Goal: Transaction & Acquisition: Obtain resource

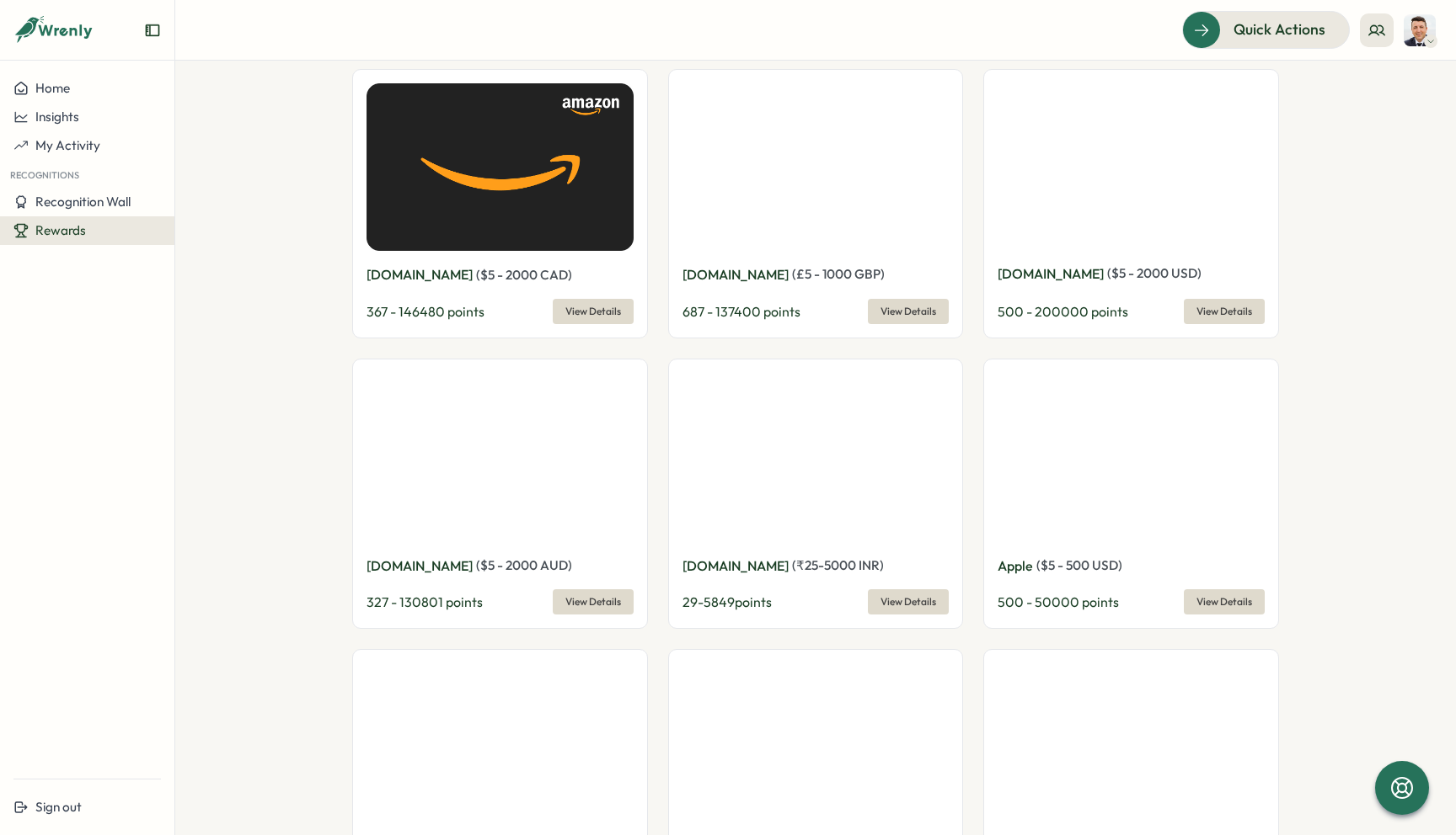
scroll to position [1782, 0]
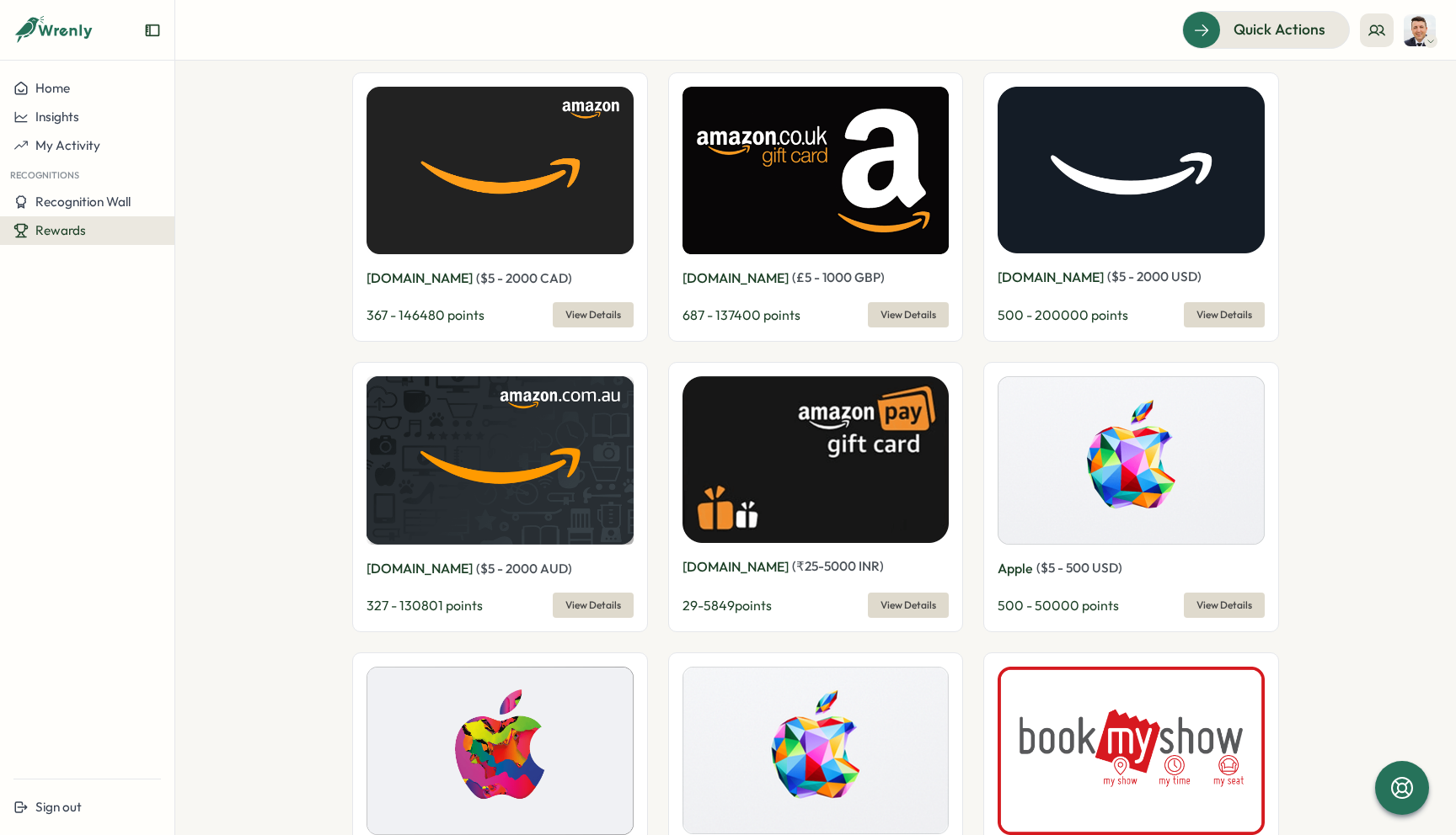
click at [586, 303] on span "View Details" at bounding box center [594, 314] width 56 height 23
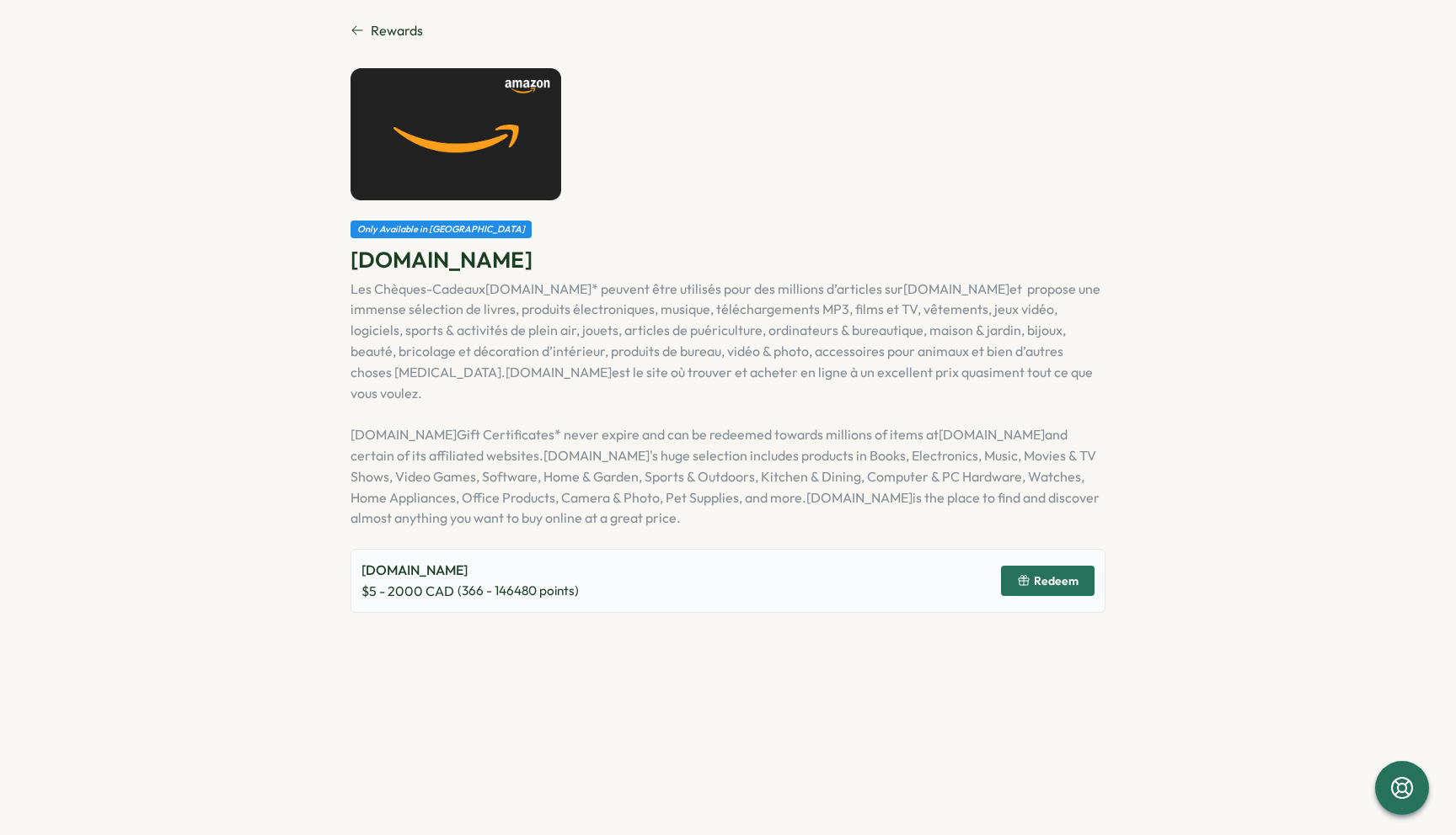
click at [1075, 566] on span "Redeem" at bounding box center [1048, 580] width 61 height 29
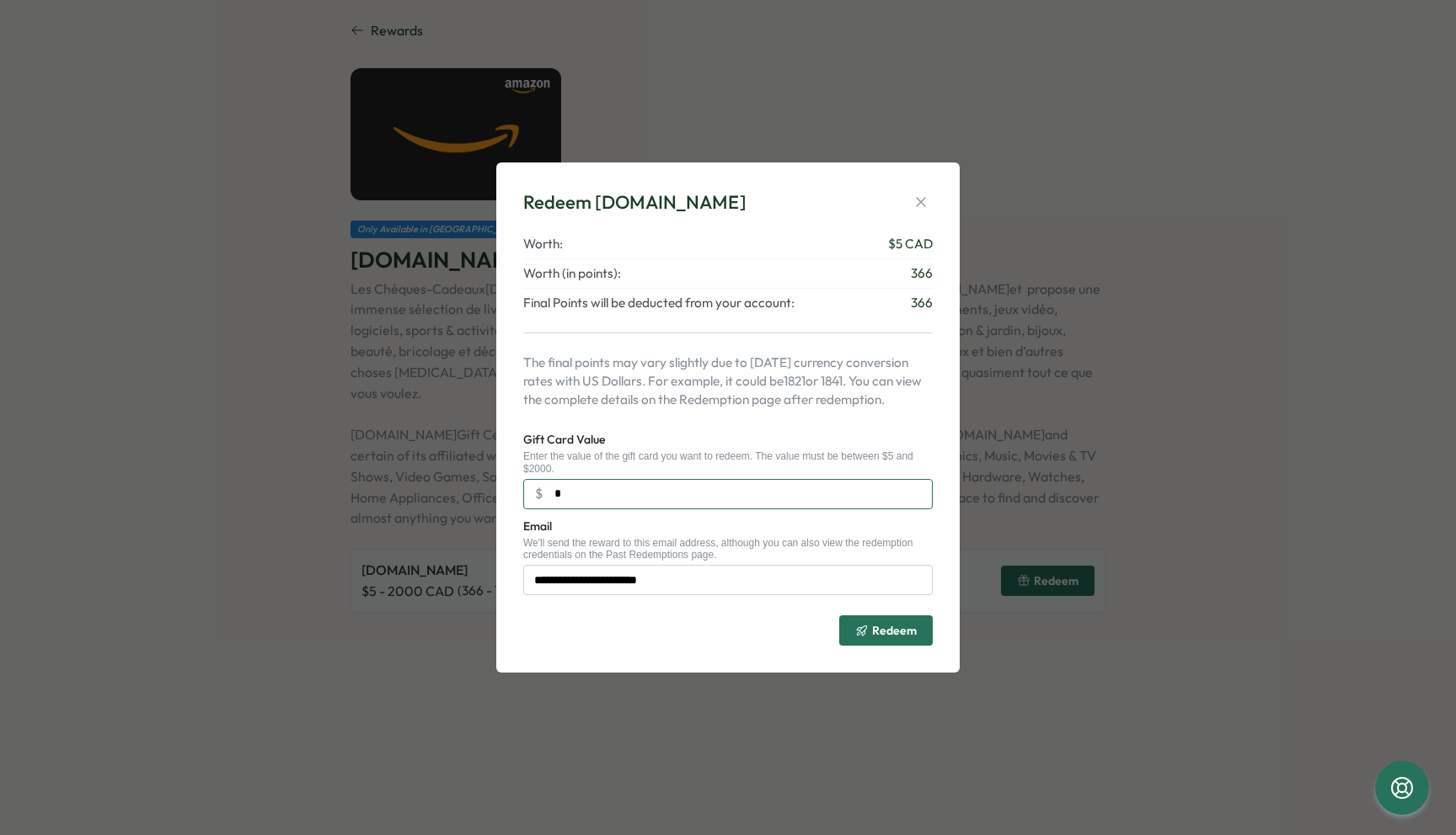
click at [647, 486] on input "*" at bounding box center [728, 494] width 409 height 31
type input "***"
click at [766, 632] on div "Redeem" at bounding box center [728, 623] width 409 height 44
click at [919, 204] on icon "button" at bounding box center [921, 202] width 17 height 17
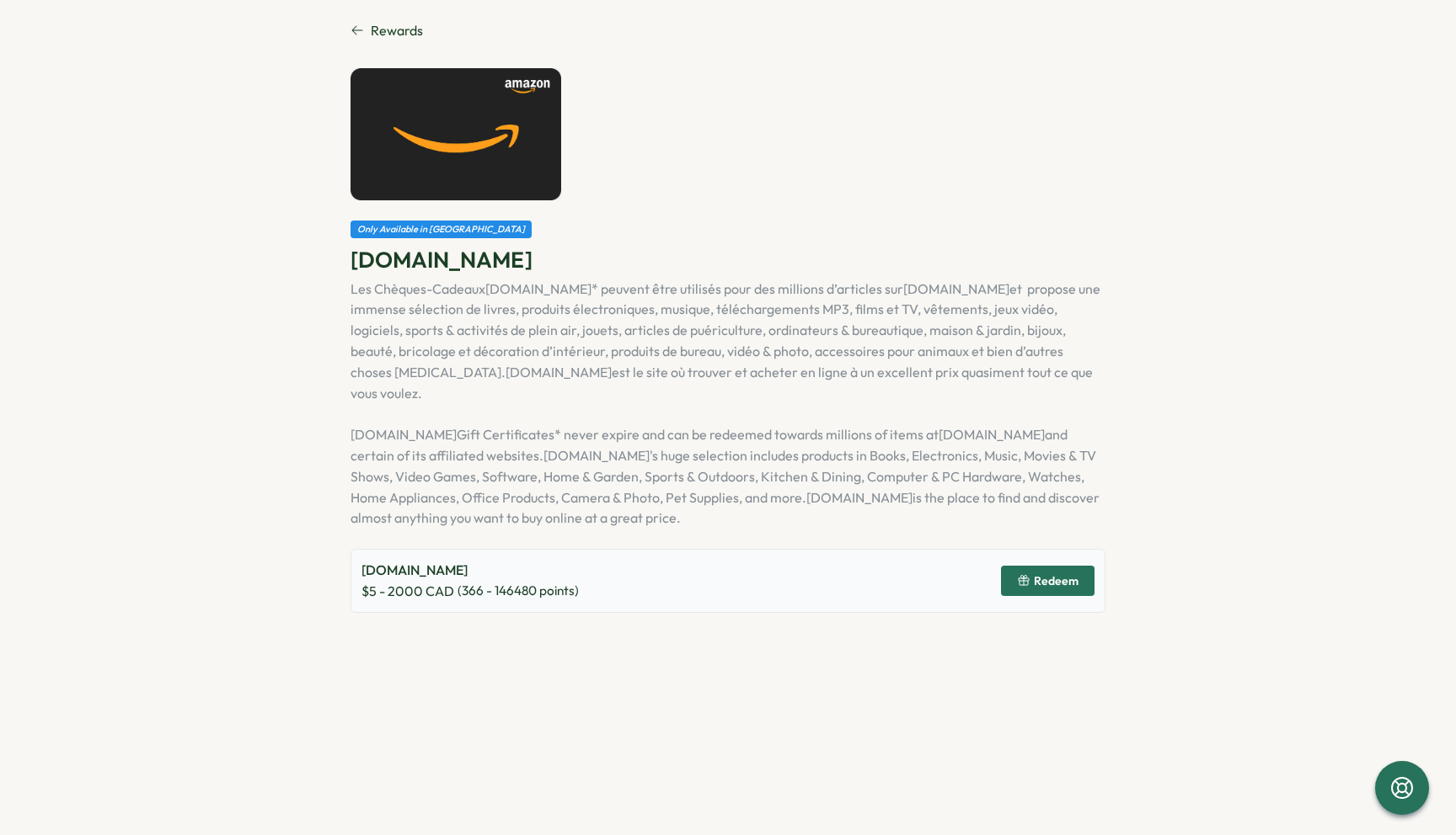
click at [355, 26] on icon at bounding box center [357, 31] width 11 height 9
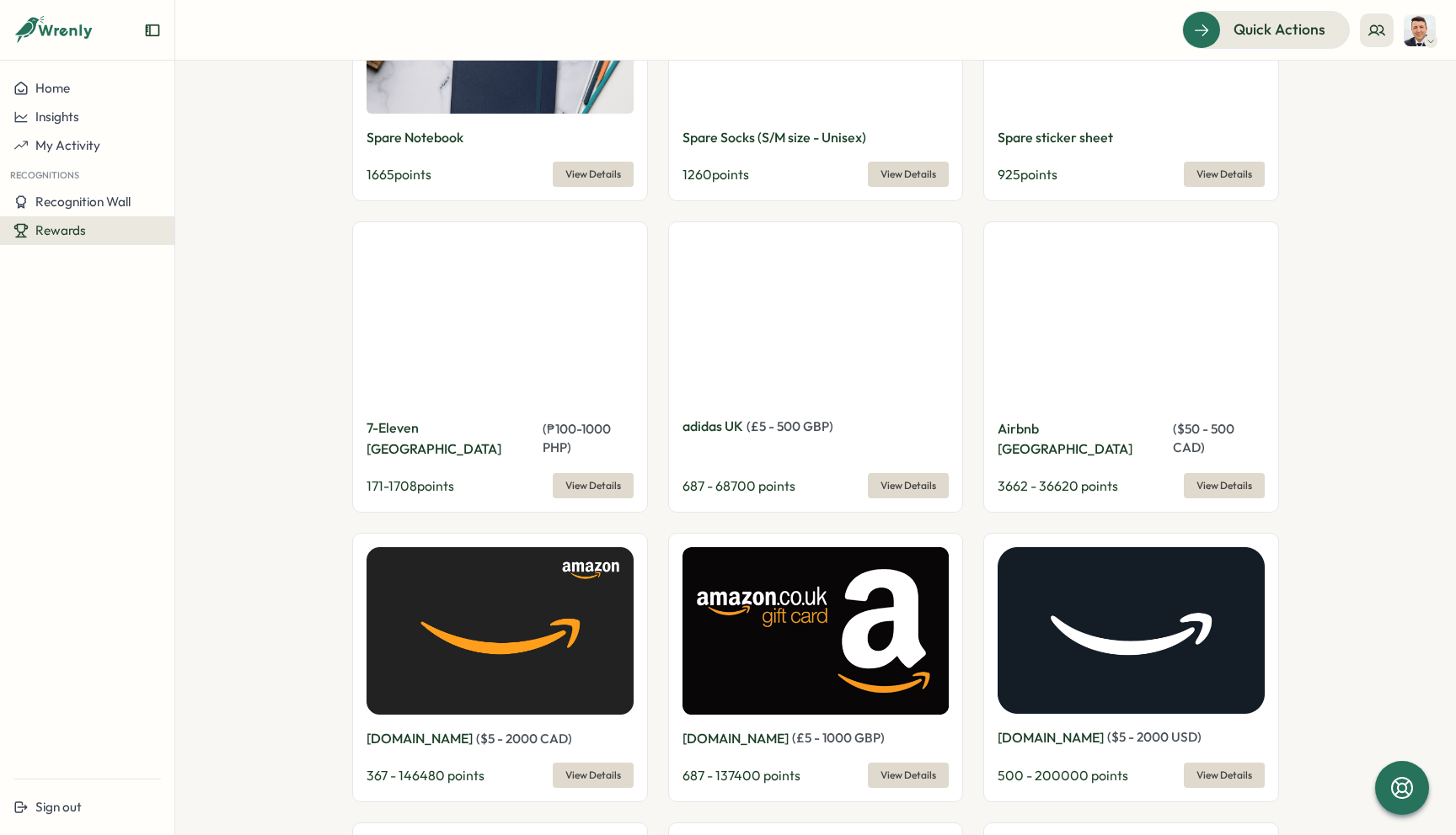
scroll to position [1332, 0]
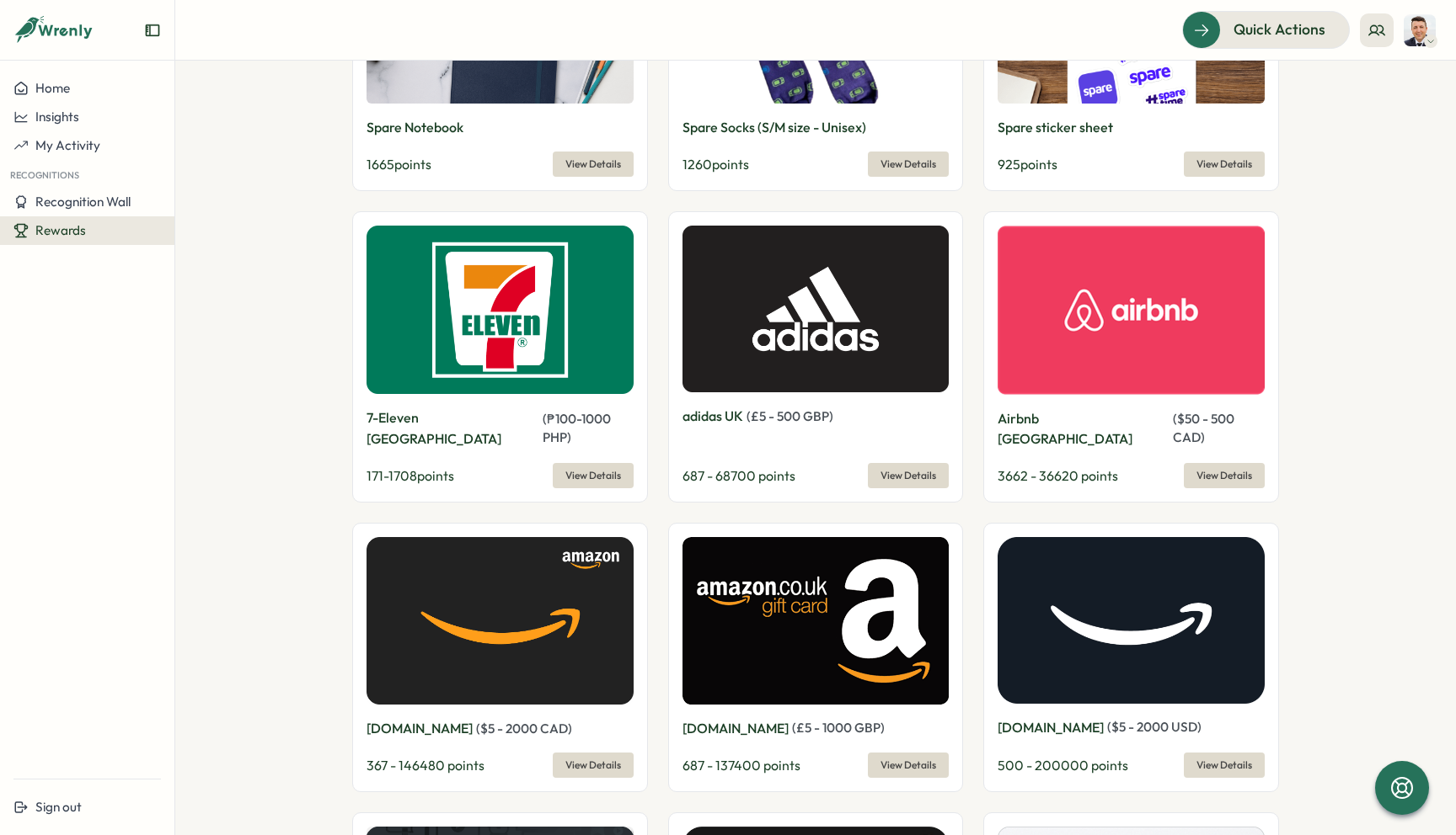
click at [516, 602] on img at bounding box center [500, 621] width 267 height 167
click at [568, 753] on link "View Details" at bounding box center [593, 765] width 81 height 25
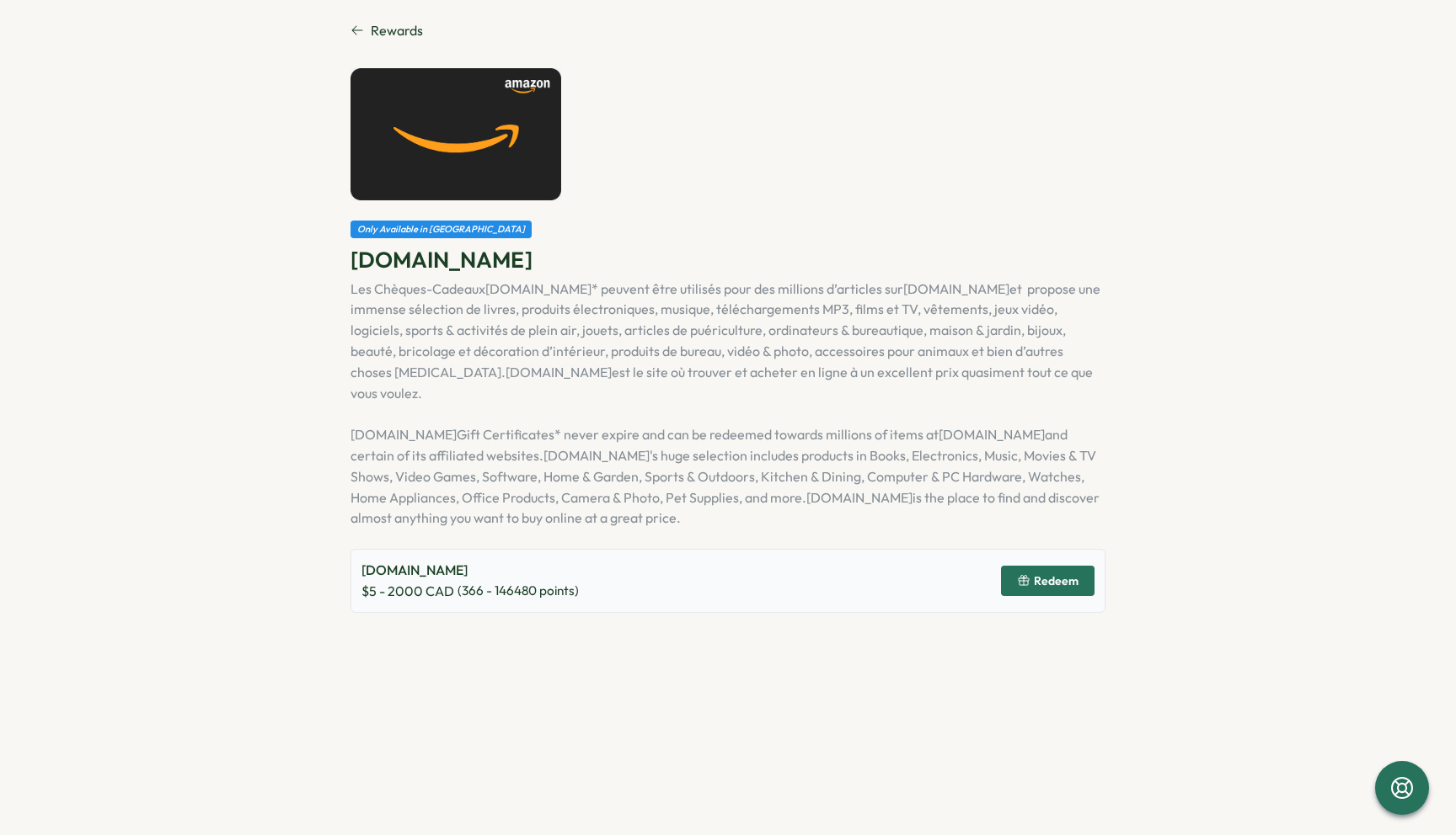
click at [1038, 575] on span "Redeem" at bounding box center [1056, 580] width 45 height 12
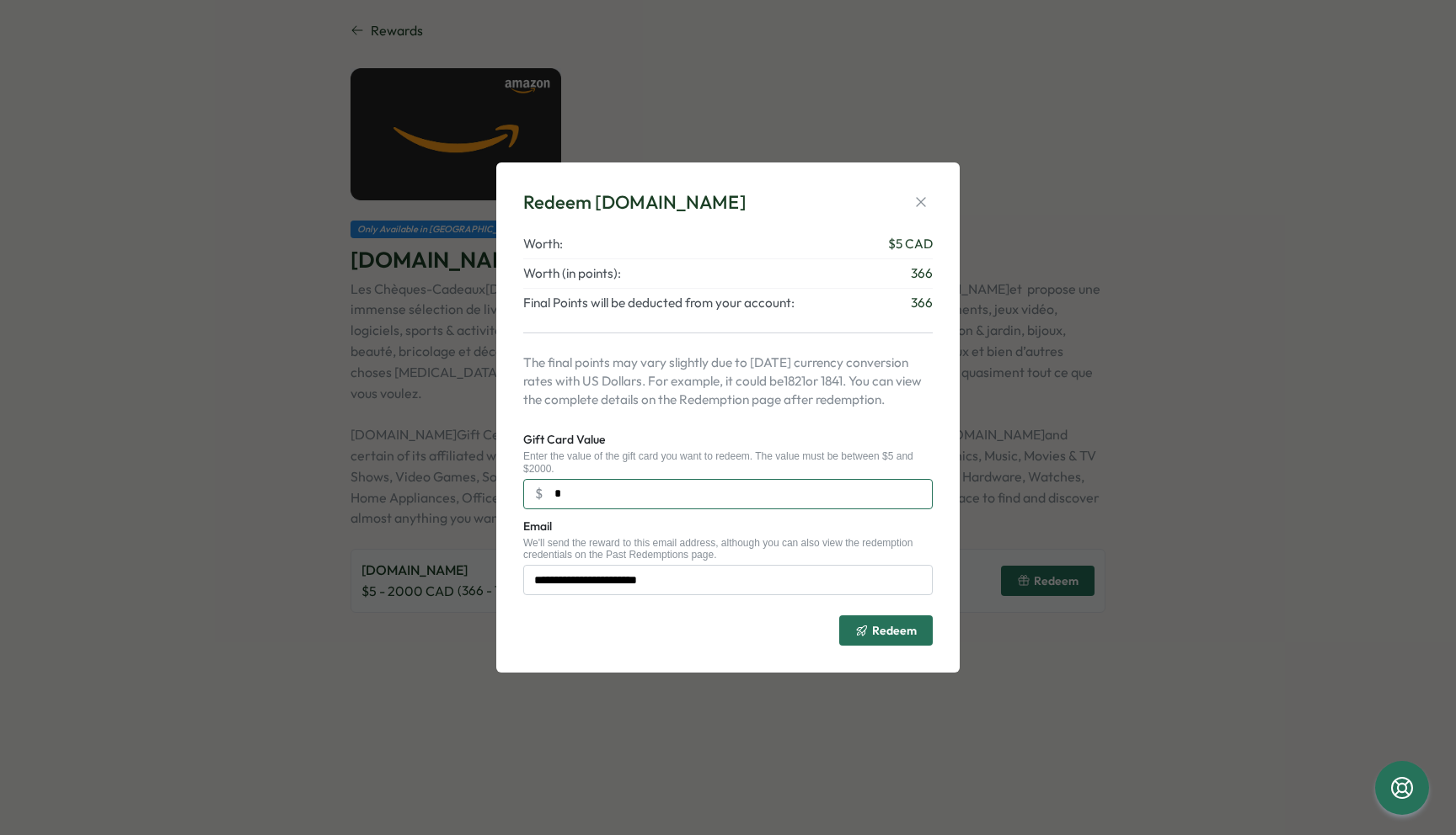
click at [640, 497] on input "*" at bounding box center [728, 494] width 409 height 31
type input "***"
click at [870, 637] on div "Redeem" at bounding box center [886, 630] width 61 height 13
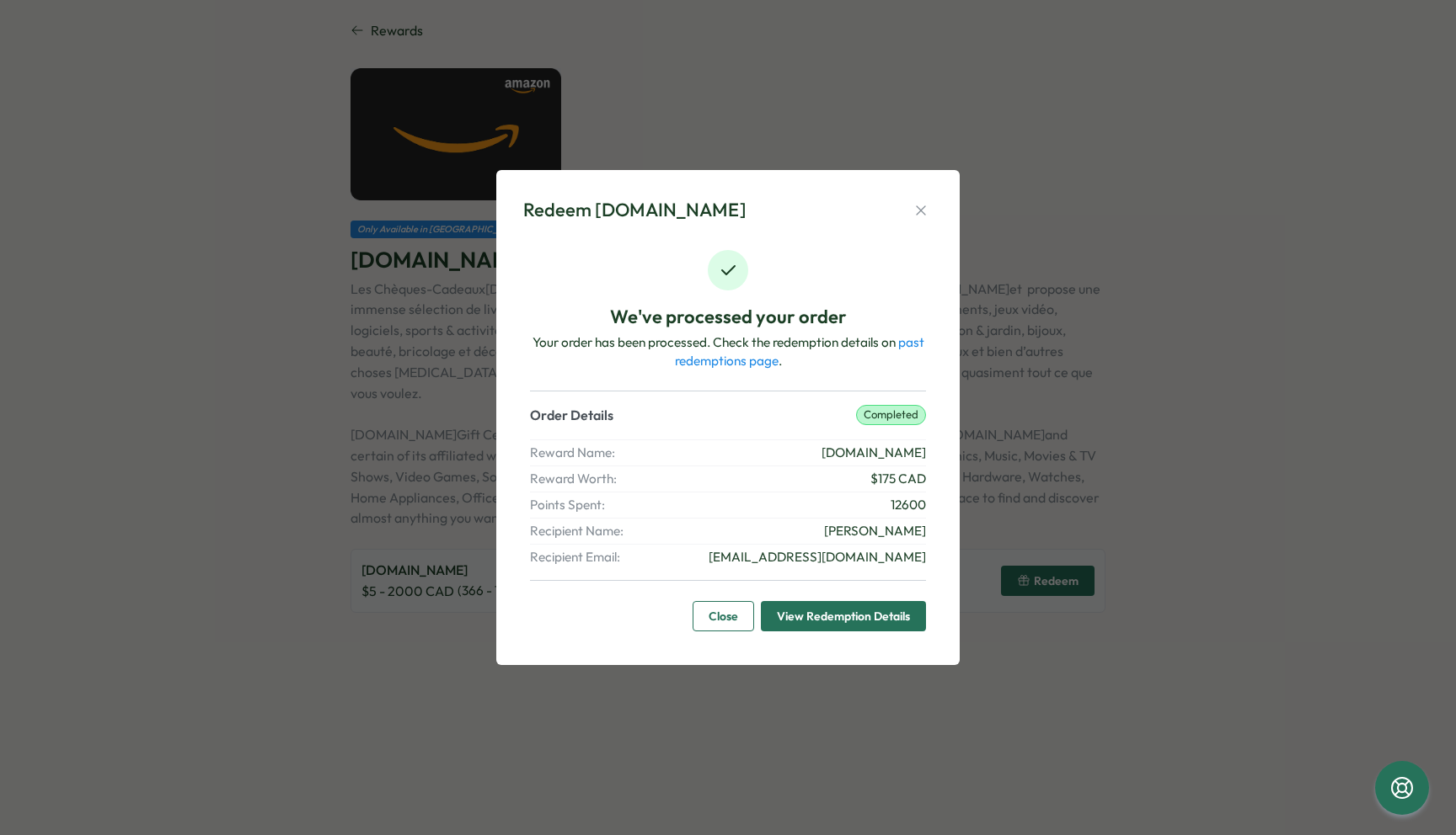
click at [854, 623] on span "View Redemption Details" at bounding box center [843, 616] width 133 height 29
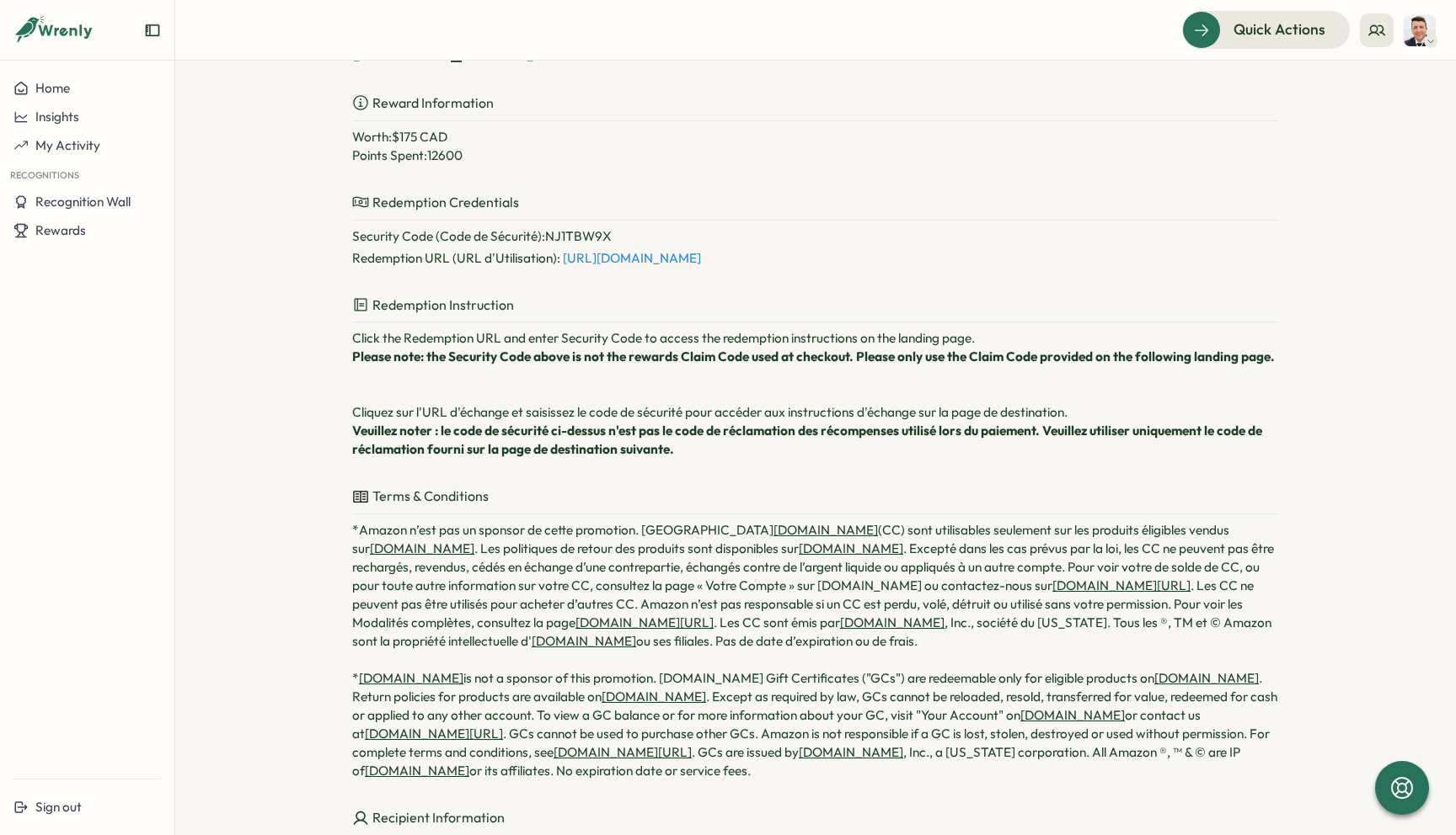
scroll to position [127, 0]
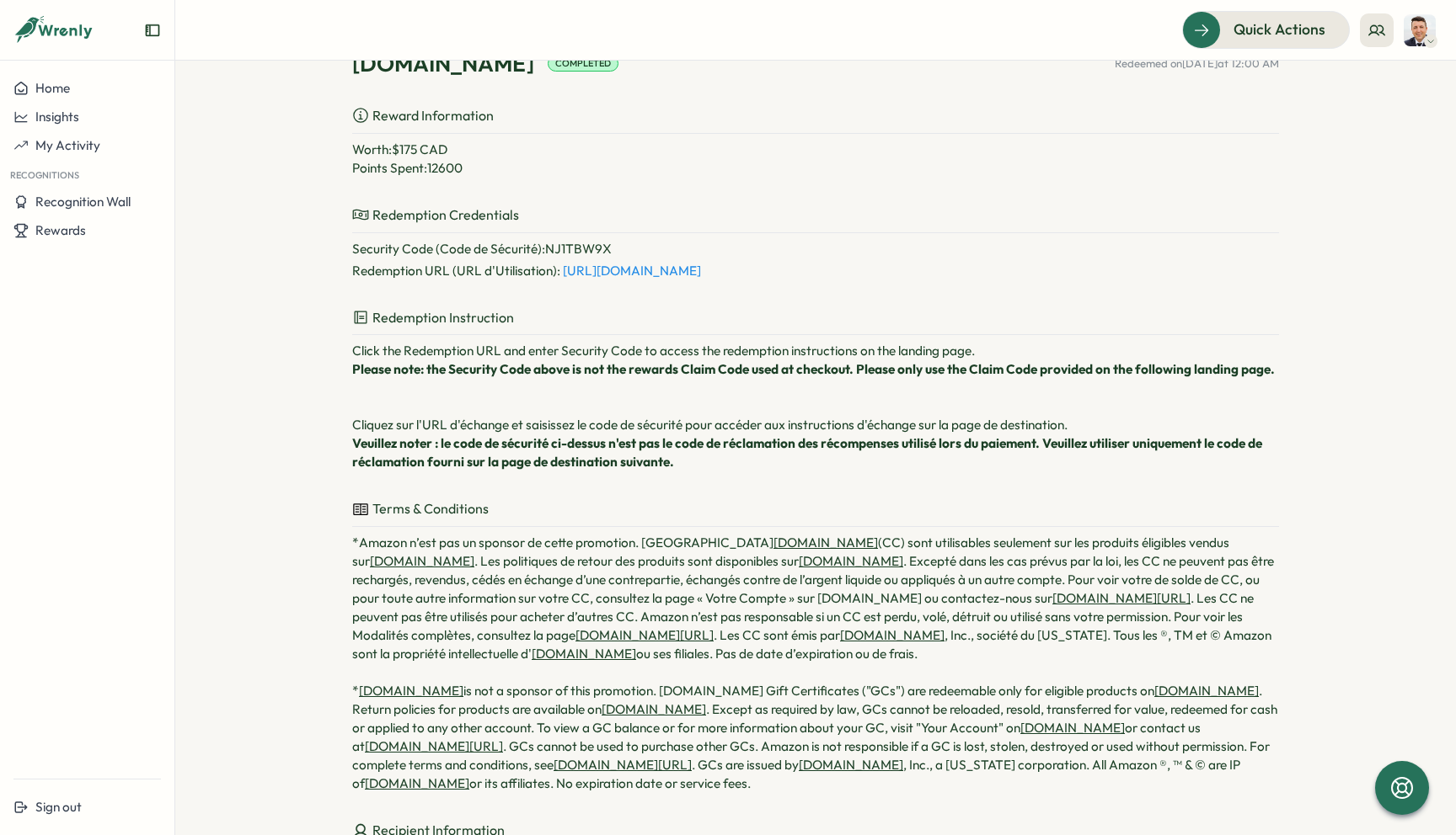
click at [701, 279] on link "https://codes.rewardcodes.com/r2/1/rGgf4zLtUoYY1zryzeqMF8ytd9udTlQ7nar1HazHh1ss…" at bounding box center [632, 271] width 139 height 16
drag, startPoint x: 608, startPoint y: 380, endPoint x: 543, endPoint y: 384, distance: 65.1
click at [543, 258] on p "Security Code (Code de Sécurité) : NJ1TBW9X" at bounding box center [815, 249] width 927 height 19
copy p "NJ1TBW9X"
click at [104, 225] on div "Rewards" at bounding box center [87, 231] width 147 height 15
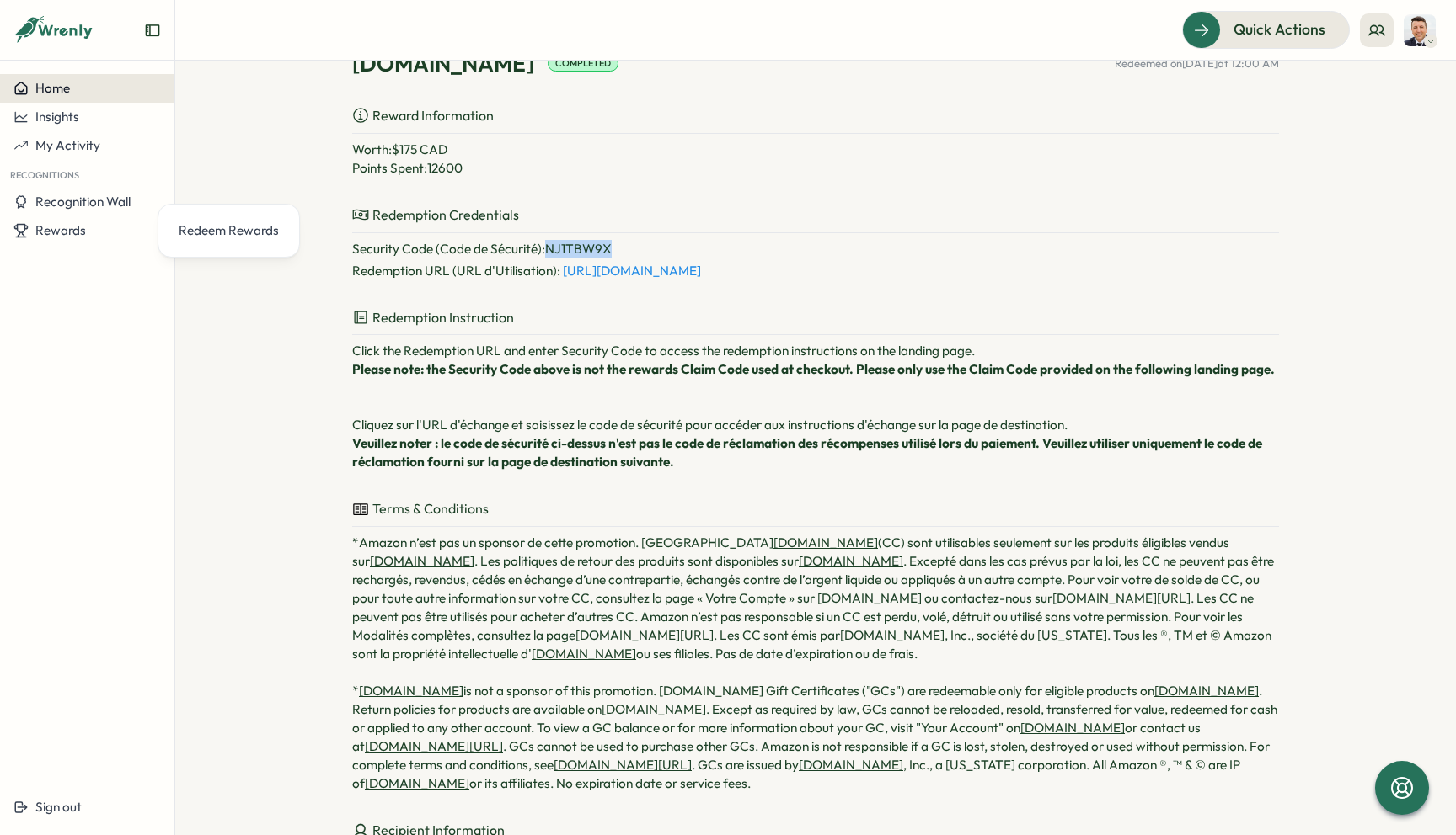
click at [78, 99] on button "Home" at bounding box center [87, 88] width 174 height 29
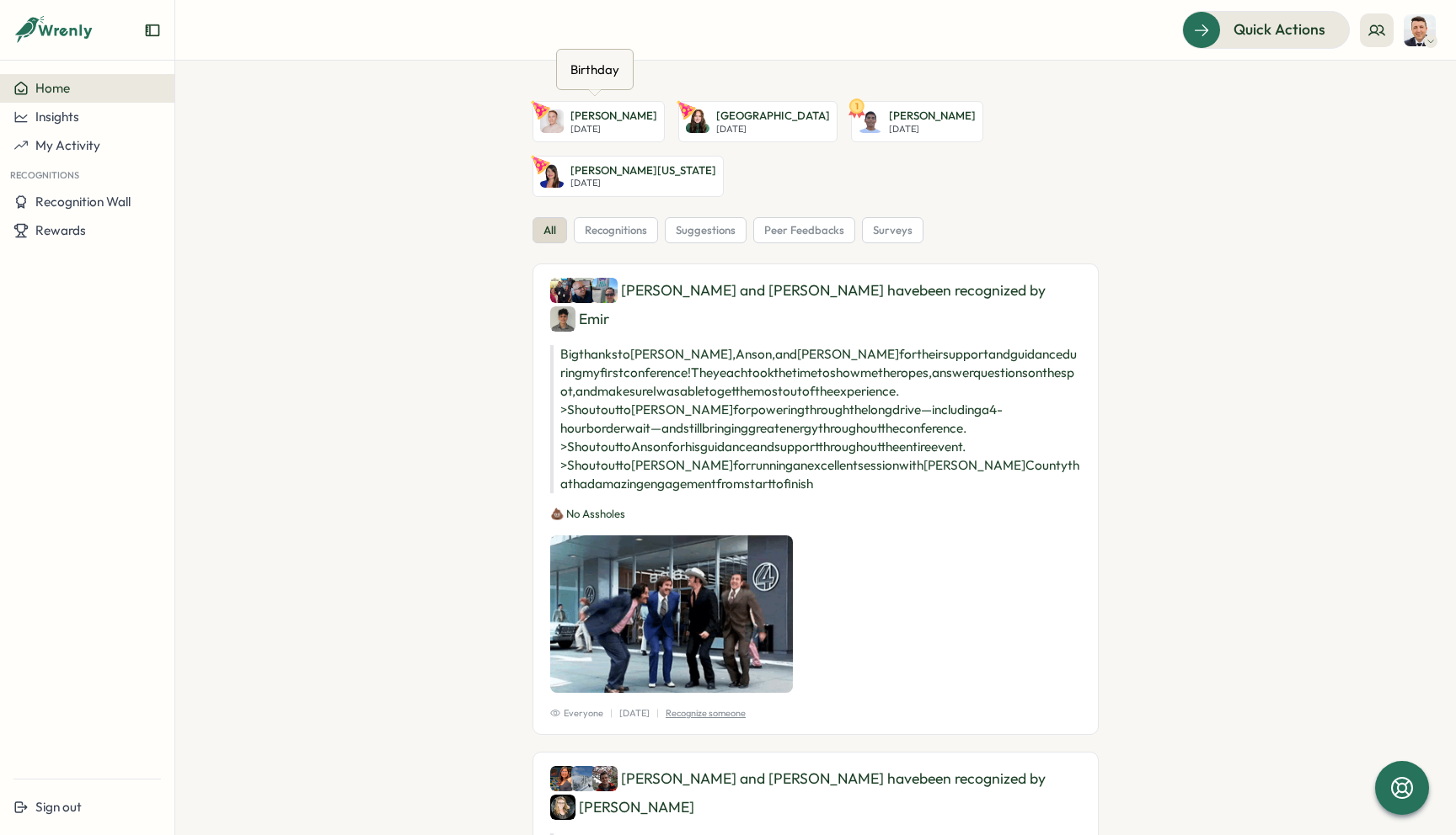
click at [621, 129] on p "[DATE]" at bounding box center [613, 129] width 87 height 11
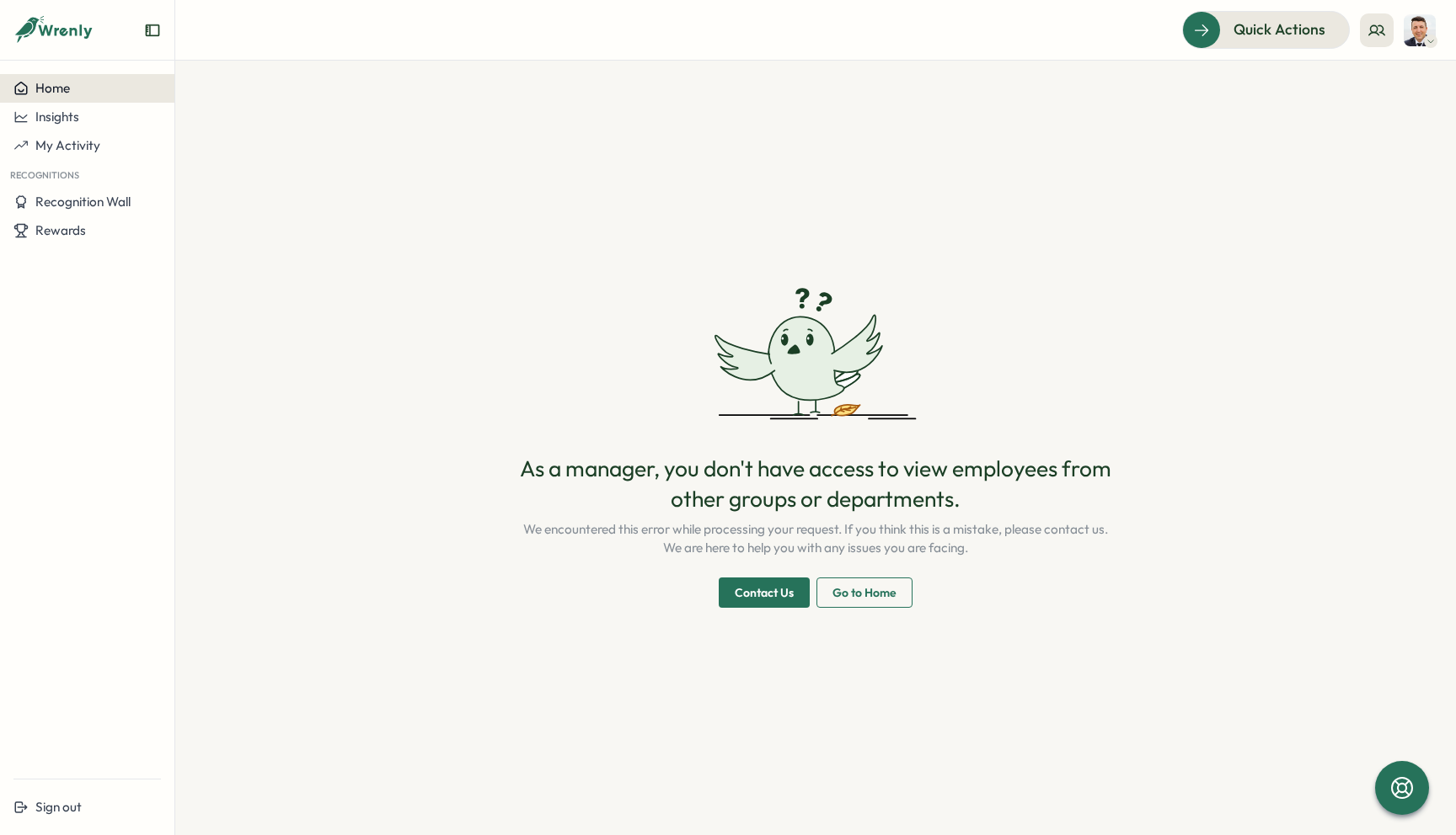
click at [73, 99] on button "Home" at bounding box center [87, 88] width 174 height 29
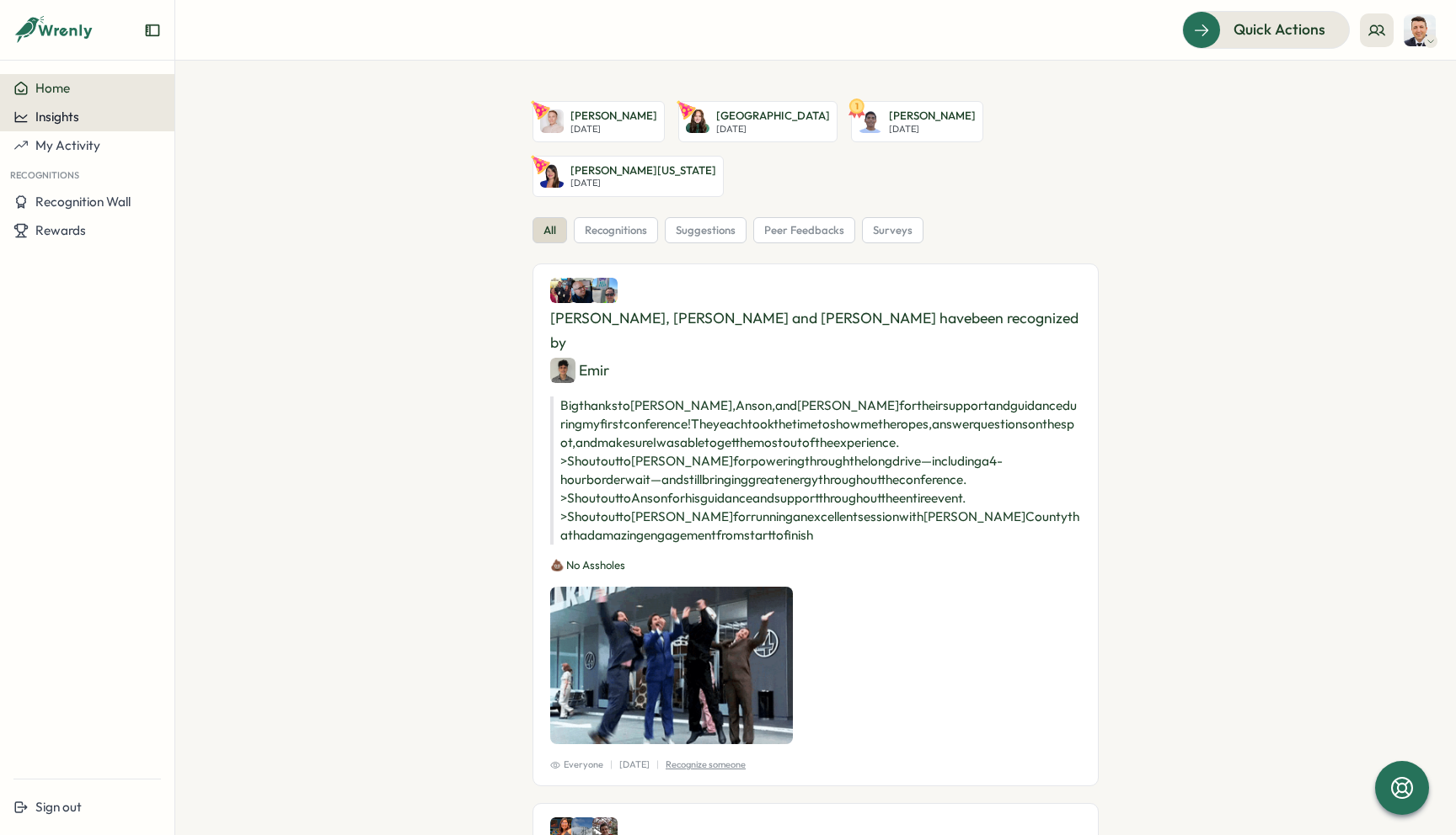
click at [49, 121] on span "Insights" at bounding box center [57, 116] width 44 height 16
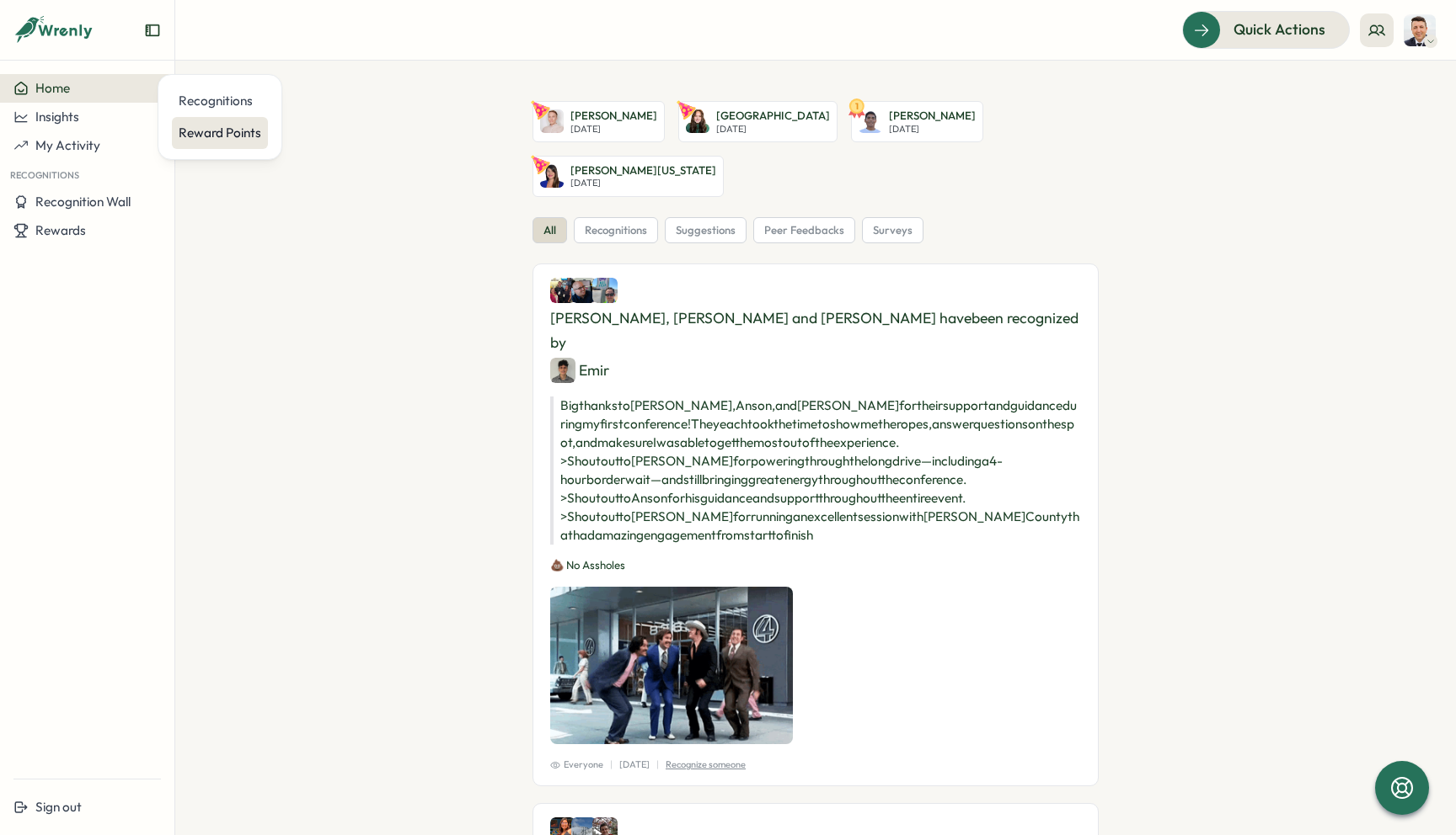
click at [198, 133] on div "Reward Points" at bounding box center [220, 133] width 83 height 19
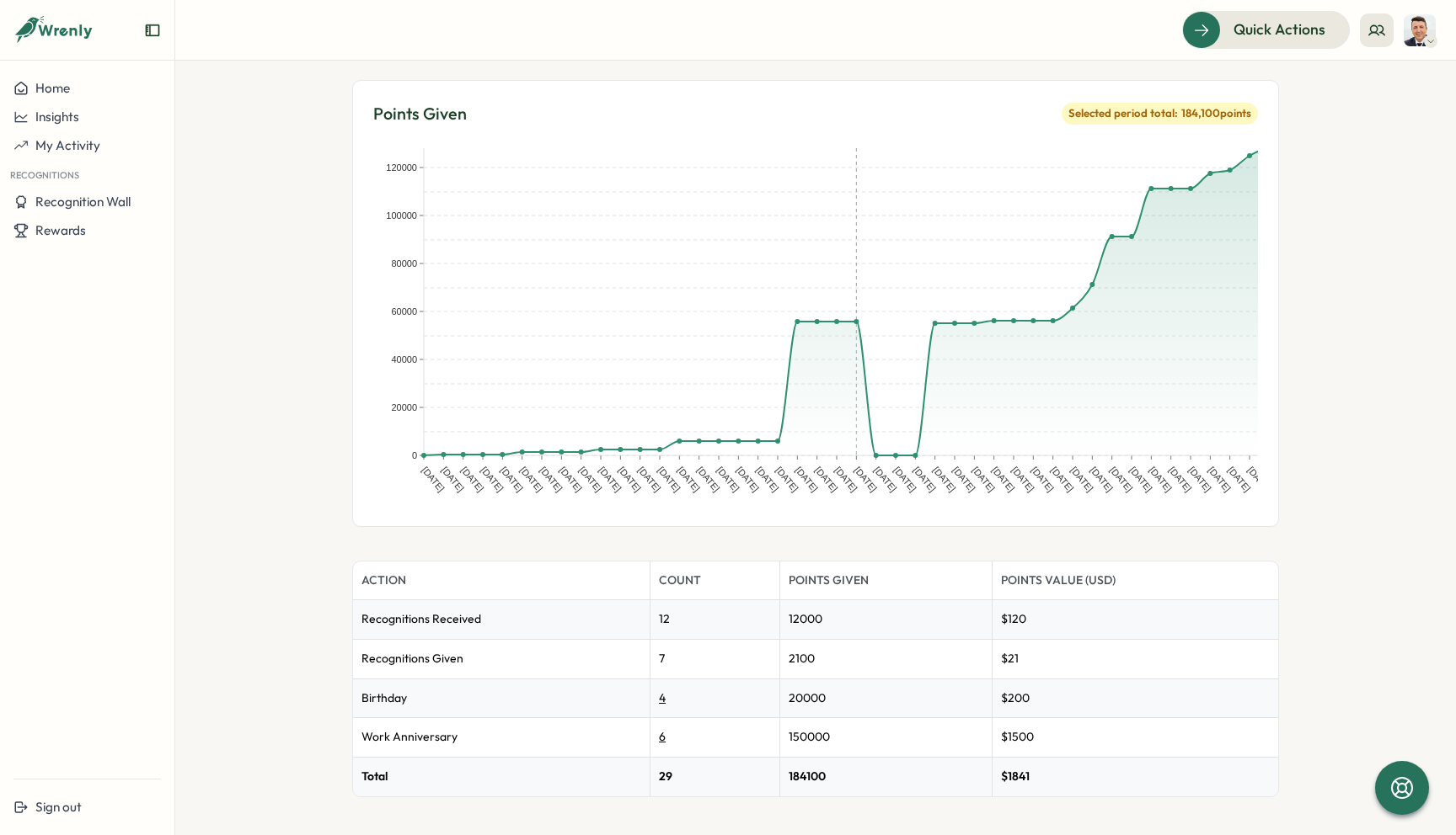
scroll to position [136, 0]
click at [56, 99] on button "Home" at bounding box center [87, 88] width 174 height 29
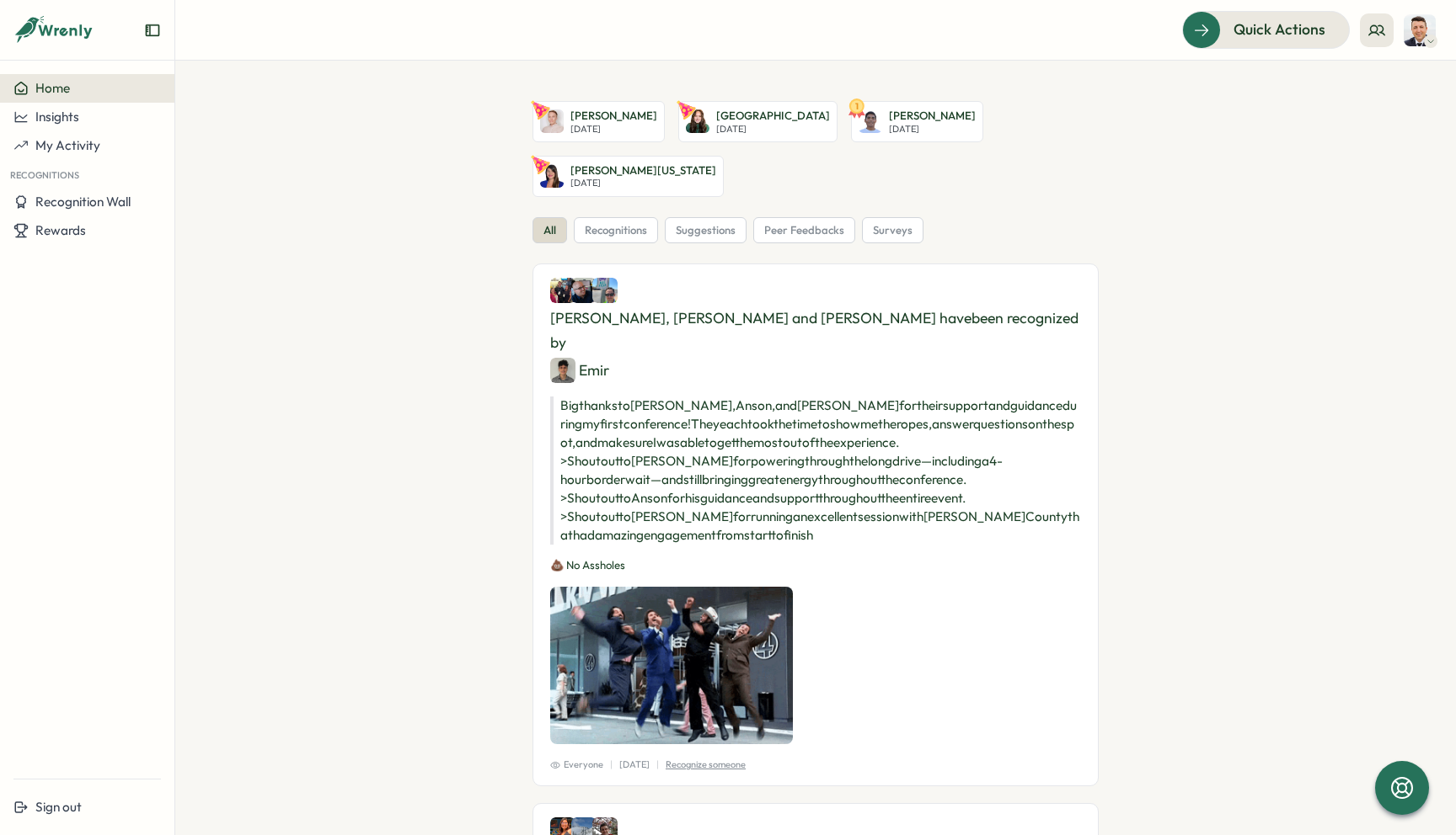
click at [87, 90] on div "Home" at bounding box center [87, 88] width 147 height 15
